Goal: Task Accomplishment & Management: Manage account settings

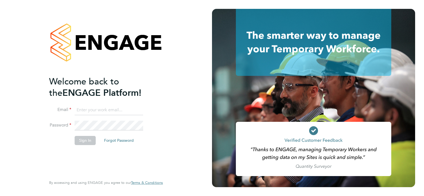
type input "[EMAIL_ADDRESS][DOMAIN_NAME]"
click at [83, 142] on button "Sign In" at bounding box center [85, 140] width 21 height 9
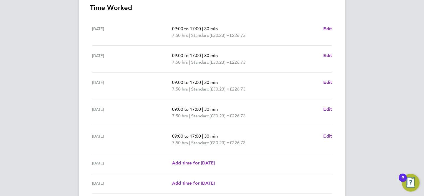
scroll to position [208, 0]
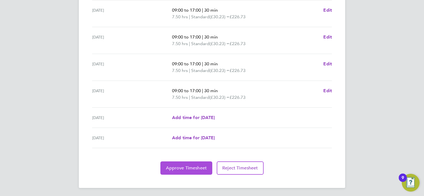
click at [185, 166] on span "Approve Timesheet" at bounding box center [186, 169] width 41 height 6
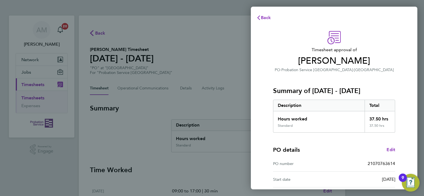
click at [342, 84] on div "Summary of 22 - 28 Sep 2025 Description Total Hours worked 37.50 hrs Standard 3…" at bounding box center [334, 103] width 122 height 60
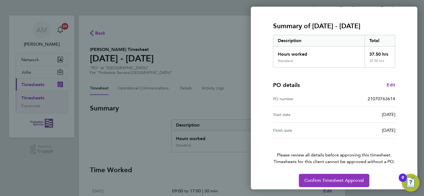
scroll to position [69, 0]
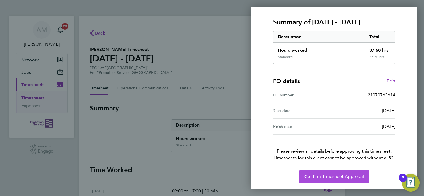
click at [326, 173] on button "Confirm Timesheet Approval" at bounding box center [334, 176] width 70 height 13
